Goal: Transaction & Acquisition: Obtain resource

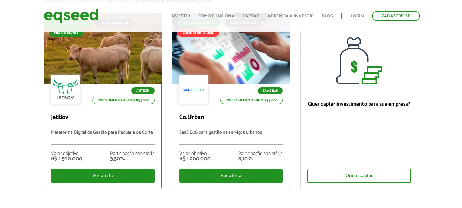
scroll to position [68, 0]
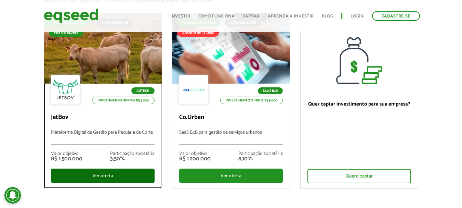
click at [97, 172] on div "Ver oferta" at bounding box center [103, 175] width 104 height 14
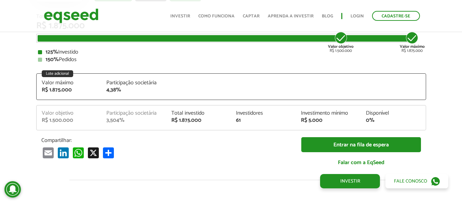
scroll to position [844, 0]
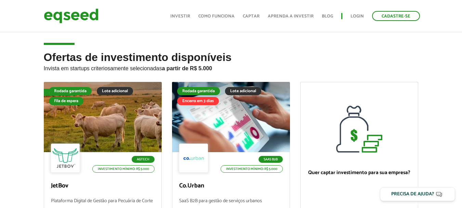
scroll to position [205, 0]
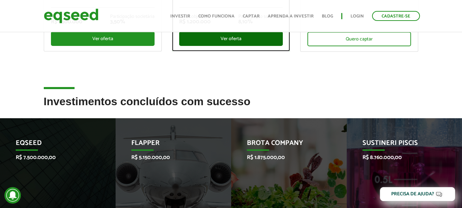
click at [217, 35] on div "Ver oferta" at bounding box center [231, 38] width 104 height 14
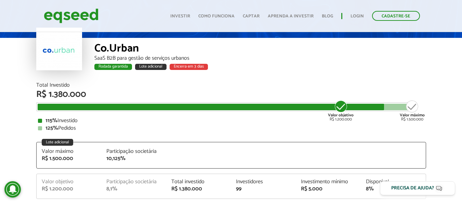
scroll to position [34, 0]
